Goal: Information Seeking & Learning: Learn about a topic

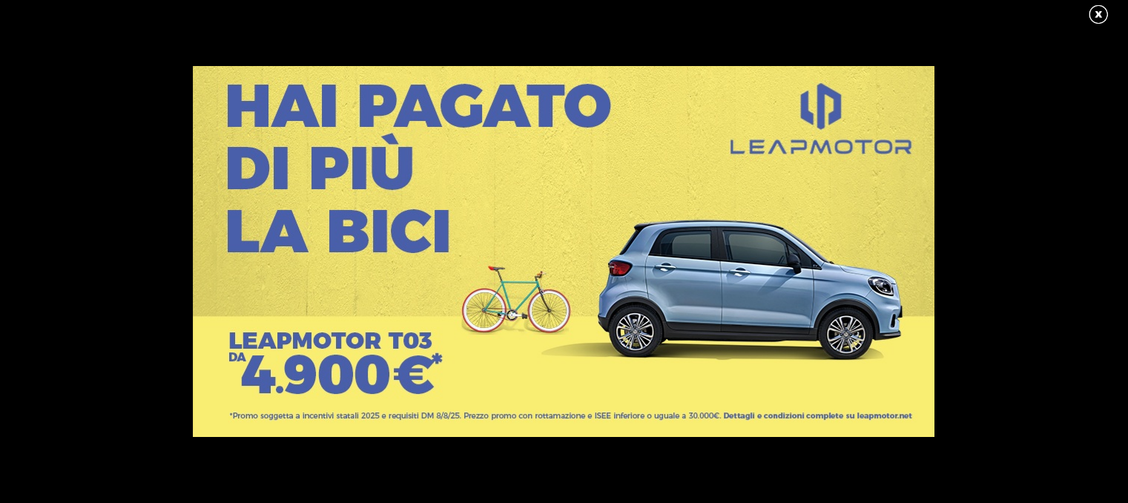
click at [1096, 9] on link at bounding box center [1105, 15] width 37 height 22
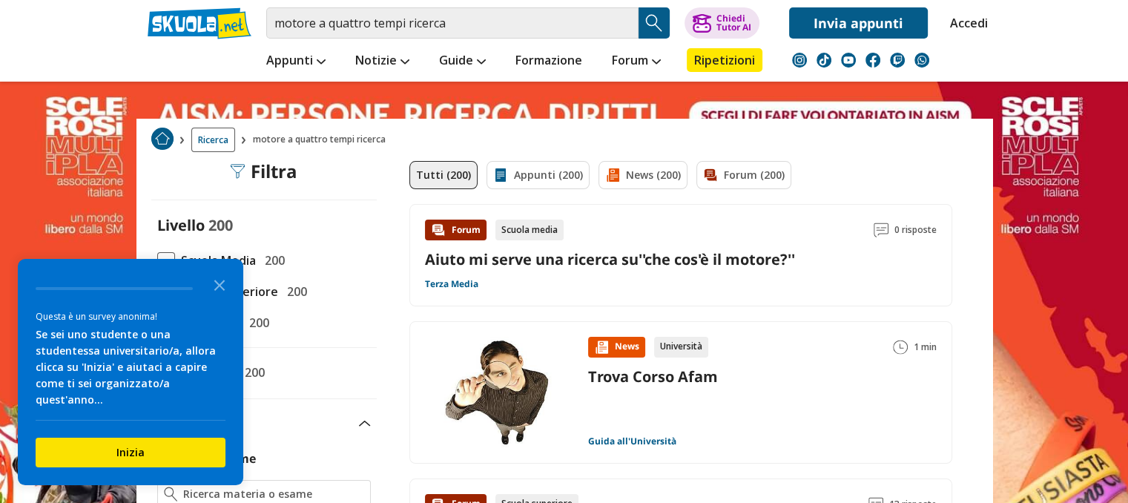
scroll to position [36, 0]
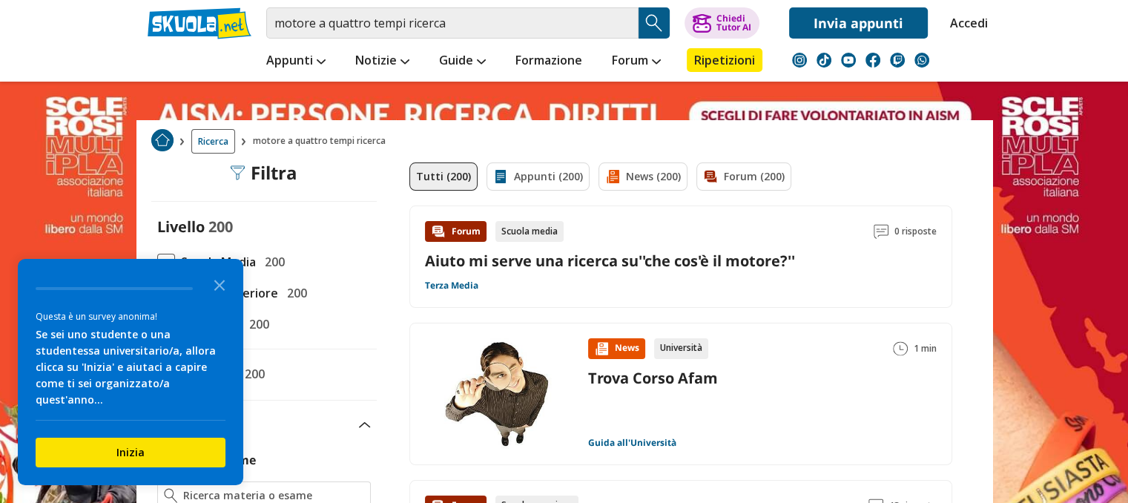
click at [166, 265] on span at bounding box center [166, 263] width 18 height 18
click at [157, 262] on input "Scuola Media 200" at bounding box center [157, 262] width 0 height 0
click at [214, 292] on icon "Close the survey" at bounding box center [220, 284] width 30 height 30
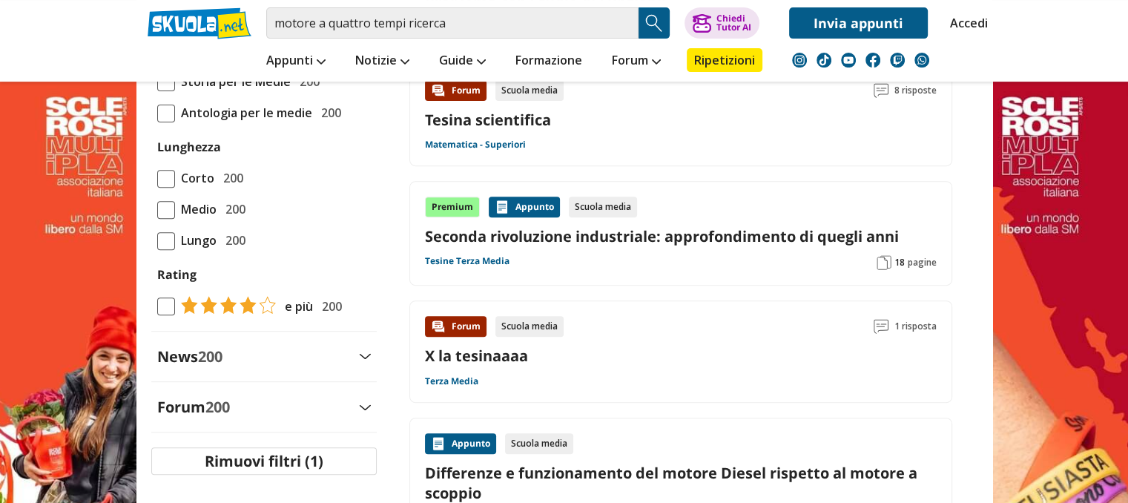
scroll to position [565, 0]
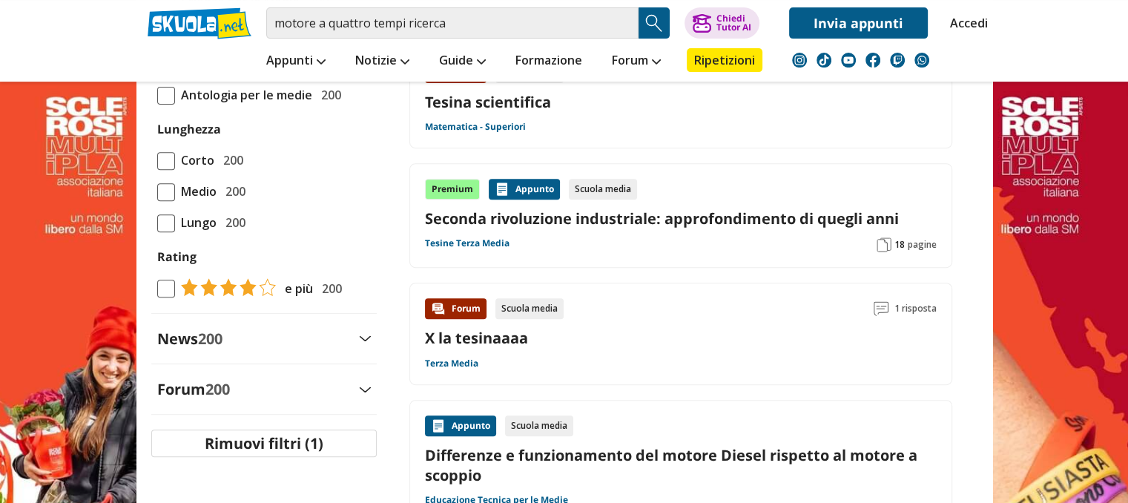
click at [473, 369] on div "Forum Scuola media 1 risposta X la tesinaaaa Terza Media" at bounding box center [680, 334] width 543 height 102
